Goal: Task Accomplishment & Management: Manage account settings

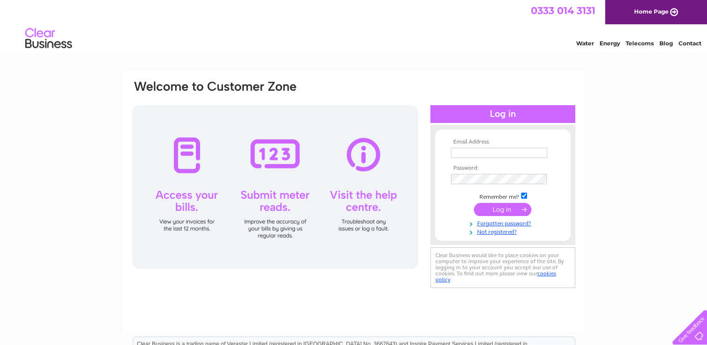
type input "admin@actcounsellingandcbtservices.co.uk"
click at [505, 208] on input "submit" at bounding box center [502, 209] width 57 height 13
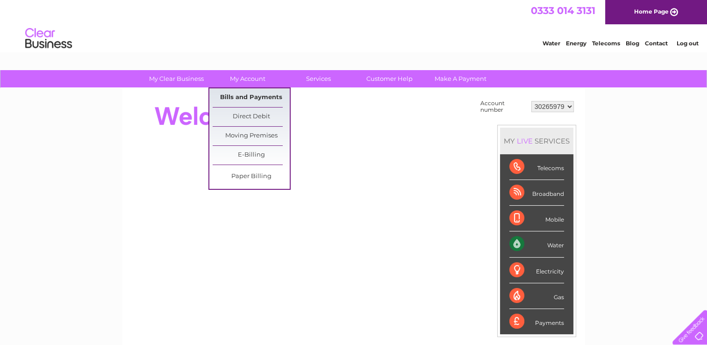
click at [249, 94] on link "Bills and Payments" at bounding box center [251, 97] width 77 height 19
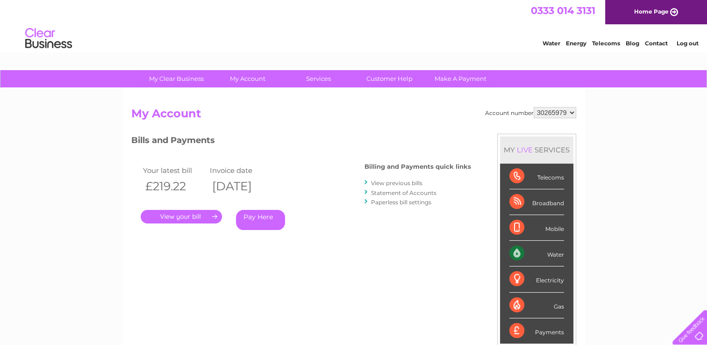
click at [189, 216] on link "." at bounding box center [181, 217] width 81 height 14
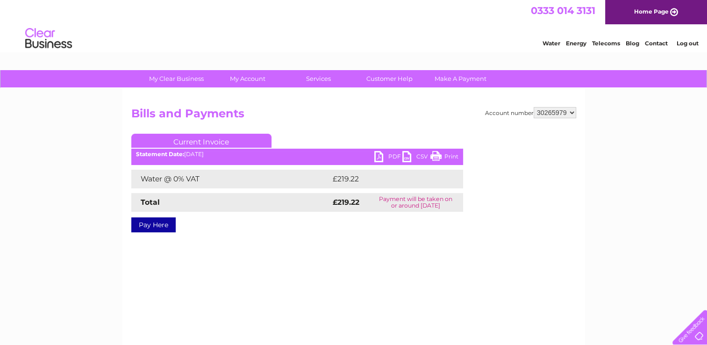
click at [381, 158] on link "PDF" at bounding box center [388, 158] width 28 height 14
click at [391, 156] on link "PDF" at bounding box center [388, 158] width 28 height 14
